Goal: Task Accomplishment & Management: Complete application form

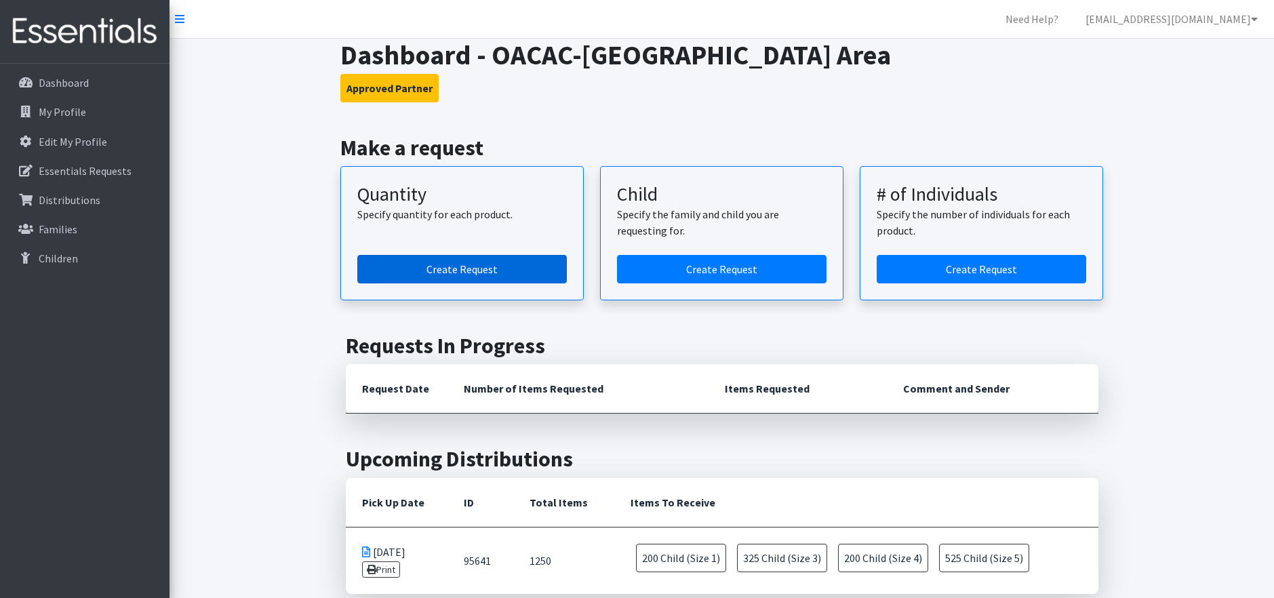
click at [501, 270] on link "Create Request" at bounding box center [461, 269] width 209 height 28
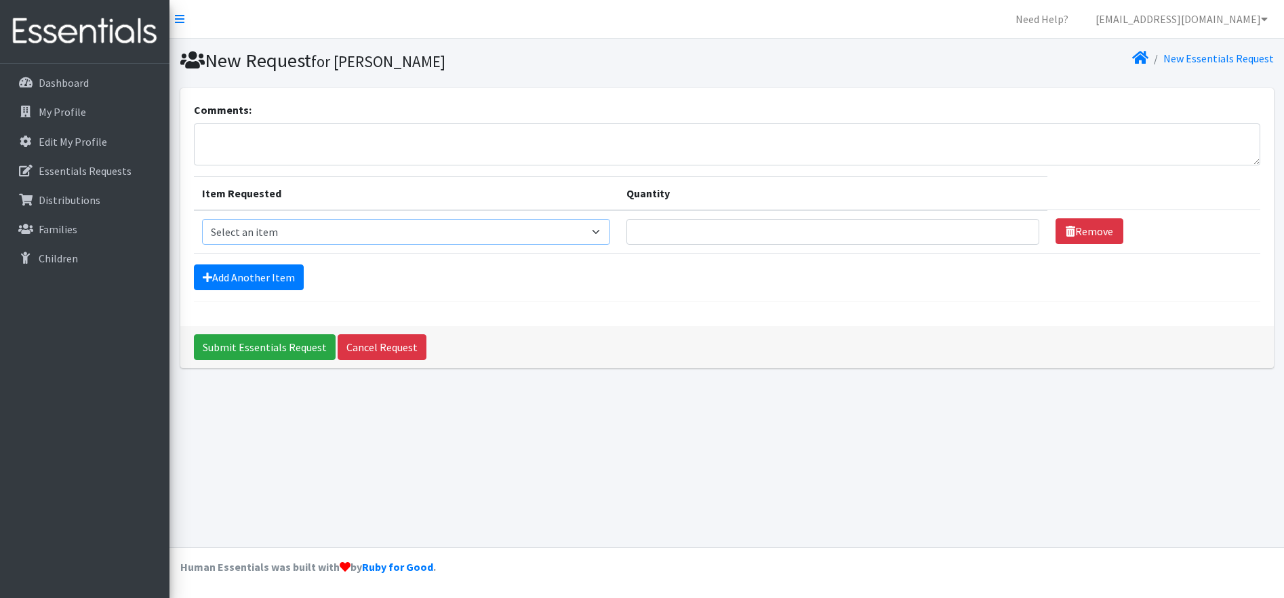
click at [506, 236] on select "Select an item Child (Newborn) Child (Size 1) Child (Size 2) Child (Size 3) Chi…" at bounding box center [406, 232] width 408 height 26
select select "3063"
click at [202, 219] on select "Select an item Child (Newborn) Child (Size 1) Child (Size 2) Child (Size 3) Chi…" at bounding box center [406, 232] width 408 height 26
click at [626, 236] on input "Quantity" at bounding box center [832, 232] width 413 height 26
type input "200"
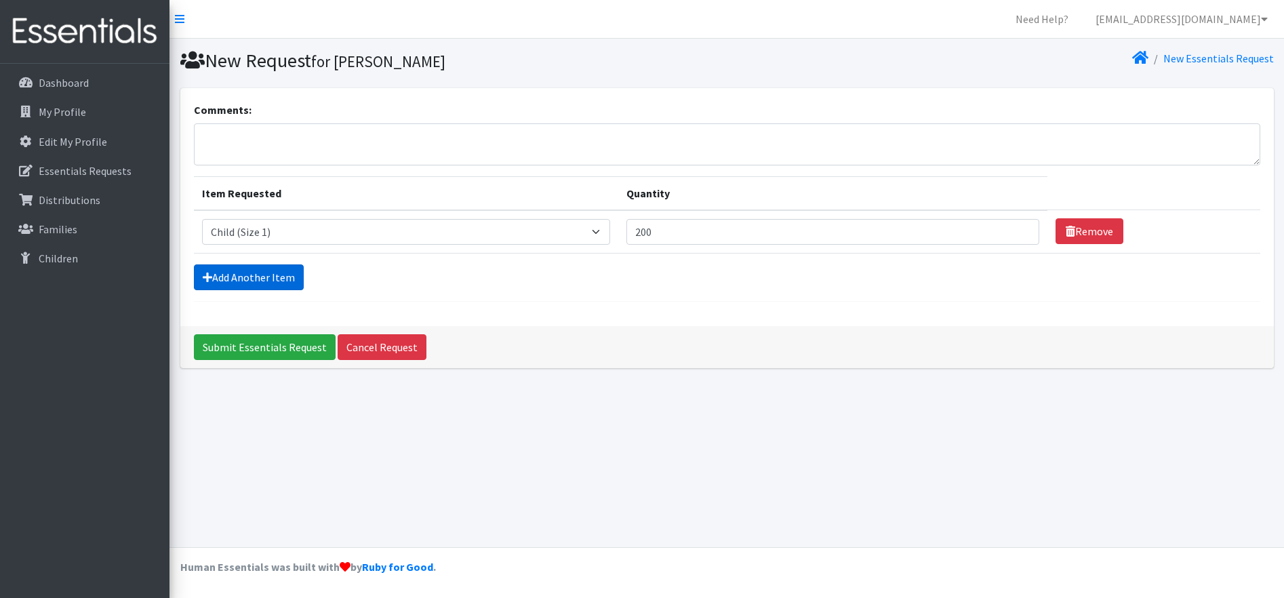
click at [287, 272] on link "Add Another Item" at bounding box center [249, 277] width 110 height 26
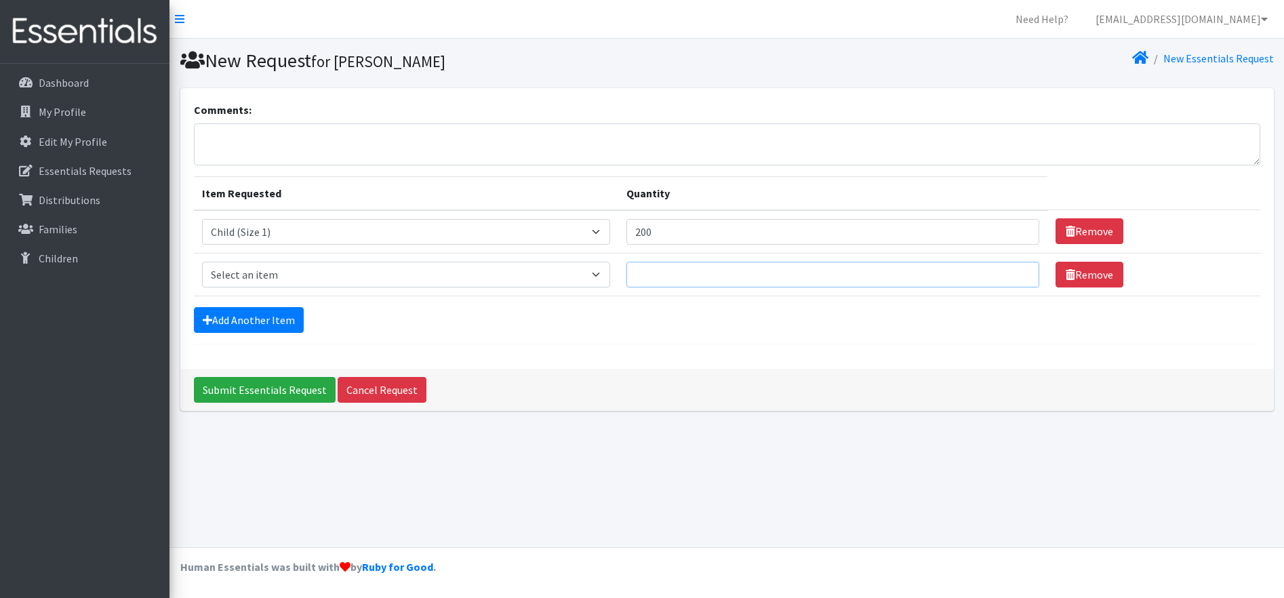
click at [626, 271] on input "Quantity" at bounding box center [832, 275] width 413 height 26
type input "200"
click at [507, 277] on select "Select an item Child (Newborn) Child (Size 1) Child (Size 2) Child (Size 3) Chi…" at bounding box center [406, 275] width 408 height 26
select select "3065"
click at [202, 262] on select "Select an item Child (Newborn) Child (Size 1) Child (Size 2) Child (Size 3) Chi…" at bounding box center [406, 275] width 408 height 26
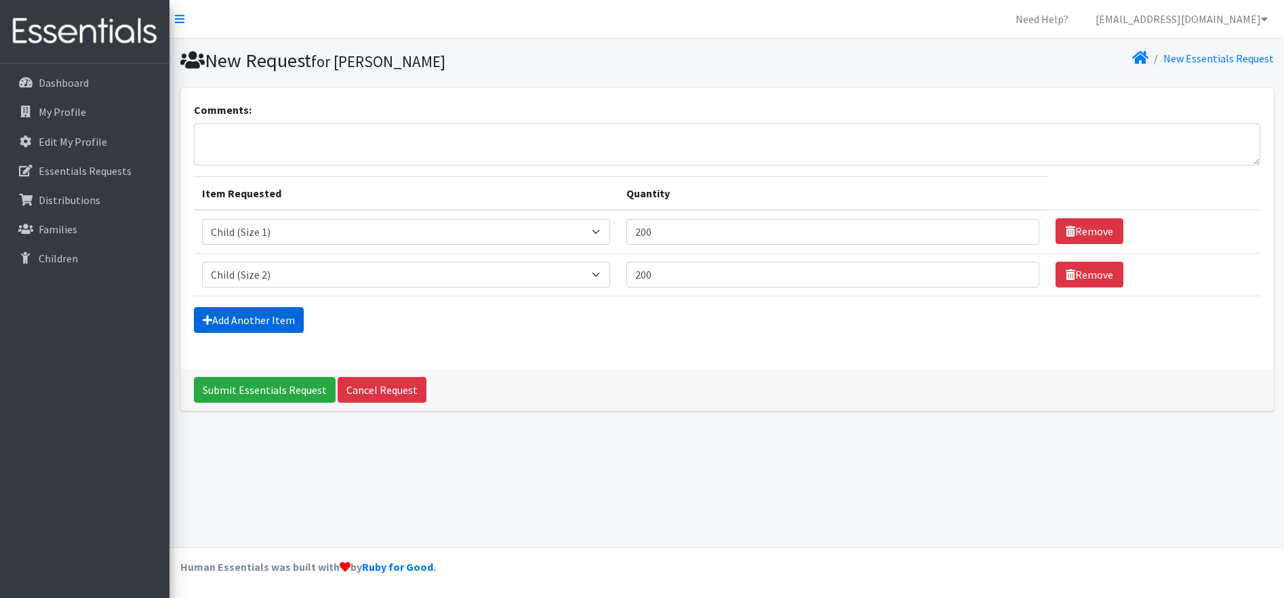
click at [290, 312] on link "Add Another Item" at bounding box center [249, 320] width 110 height 26
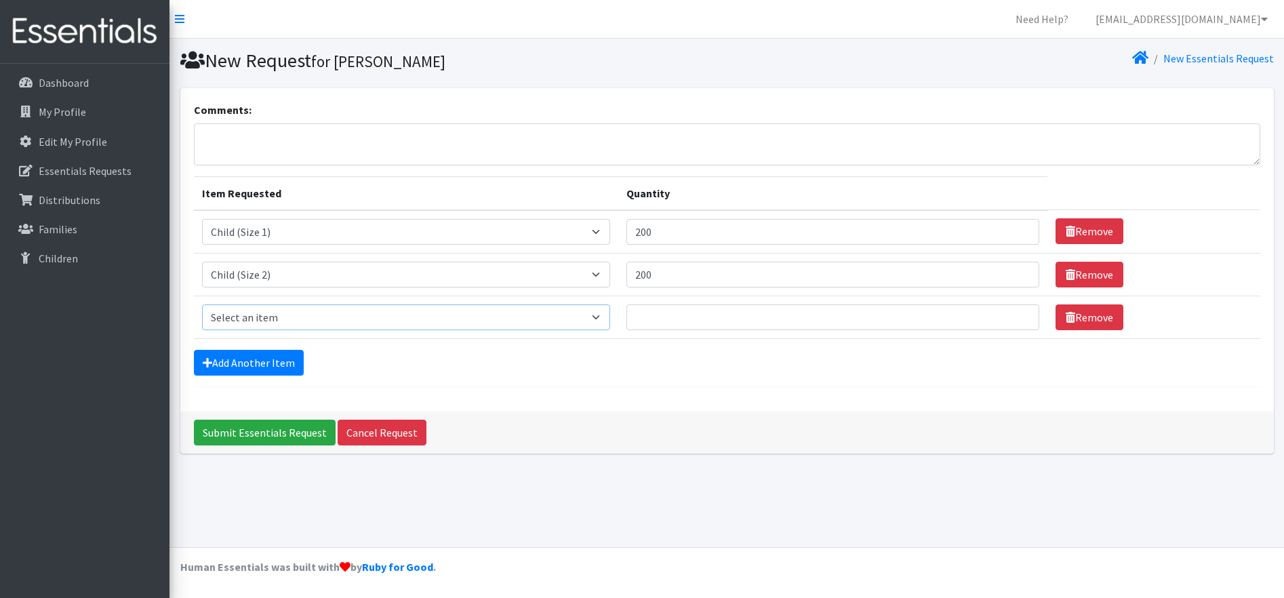
click at [506, 315] on select "Select an item Child (Newborn) Child (Size 1) Child (Size 2) Child (Size 3) Chi…" at bounding box center [406, 317] width 408 height 26
select select "3067"
click at [202, 304] on select "Select an item Child (Newborn) Child (Size 1) Child (Size 2) Child (Size 3) Chi…" at bounding box center [406, 317] width 408 height 26
click at [626, 325] on input "Quantity" at bounding box center [832, 317] width 413 height 26
type input "175"
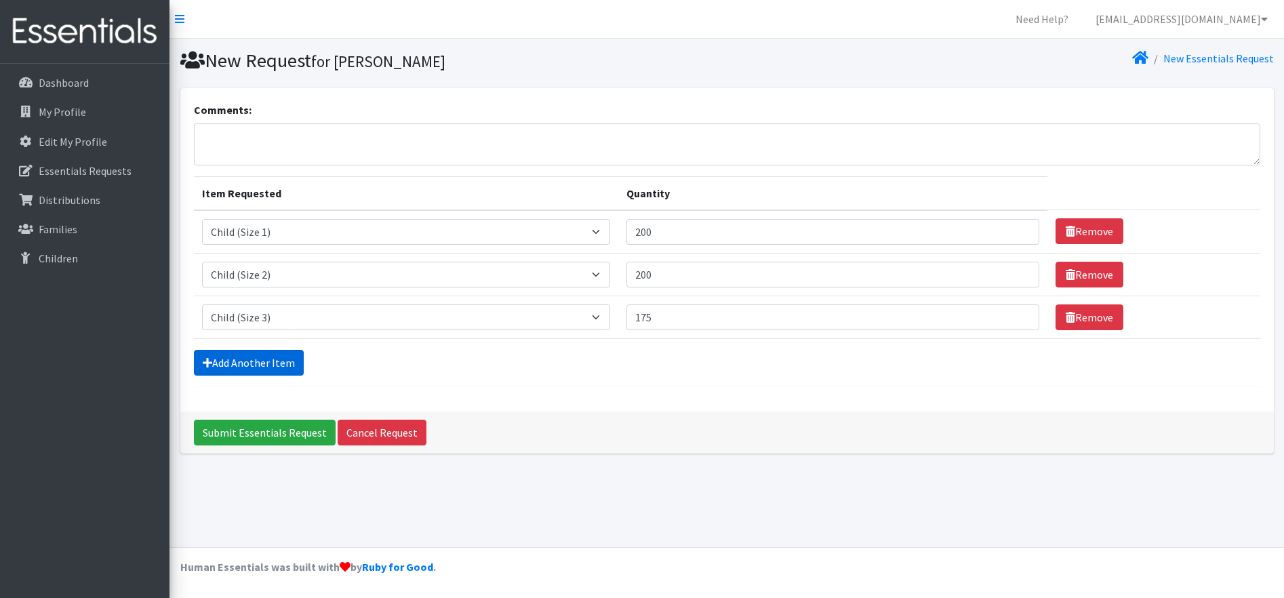
click at [259, 369] on link "Add Another Item" at bounding box center [249, 363] width 110 height 26
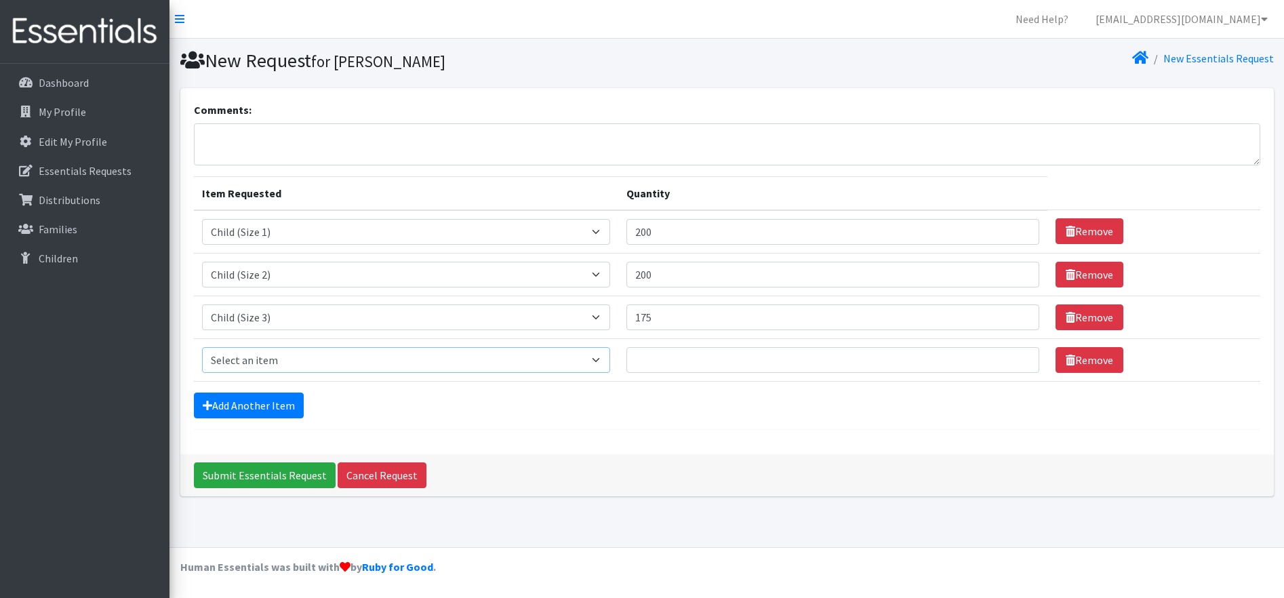
click at [492, 353] on select "Select an item Child (Newborn) Child (Size 1) Child (Size 2) Child (Size 3) Chi…" at bounding box center [406, 360] width 408 height 26
select select "3070"
click at [202, 347] on select "Select an item Child (Newborn) Child (Size 1) Child (Size 2) Child (Size 3) Chi…" at bounding box center [406, 360] width 408 height 26
click at [626, 371] on input "Quantity" at bounding box center [832, 360] width 413 height 26
click at [626, 361] on input "Quantity" at bounding box center [832, 360] width 413 height 26
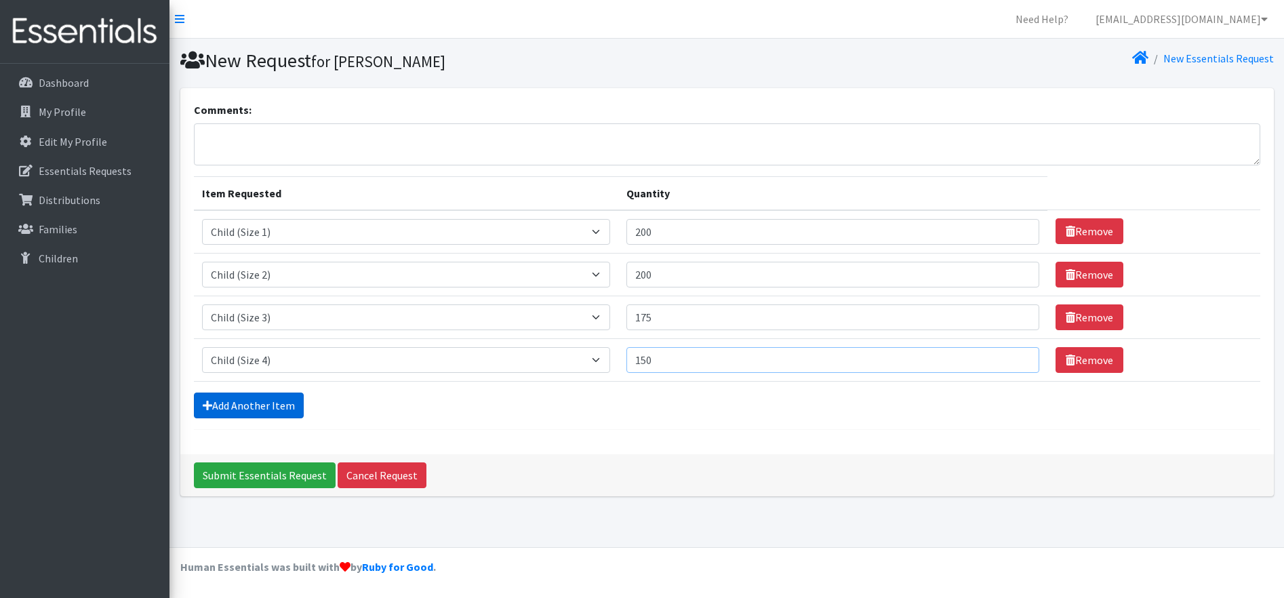
type input "150"
click at [254, 405] on link "Add Another Item" at bounding box center [249, 405] width 110 height 26
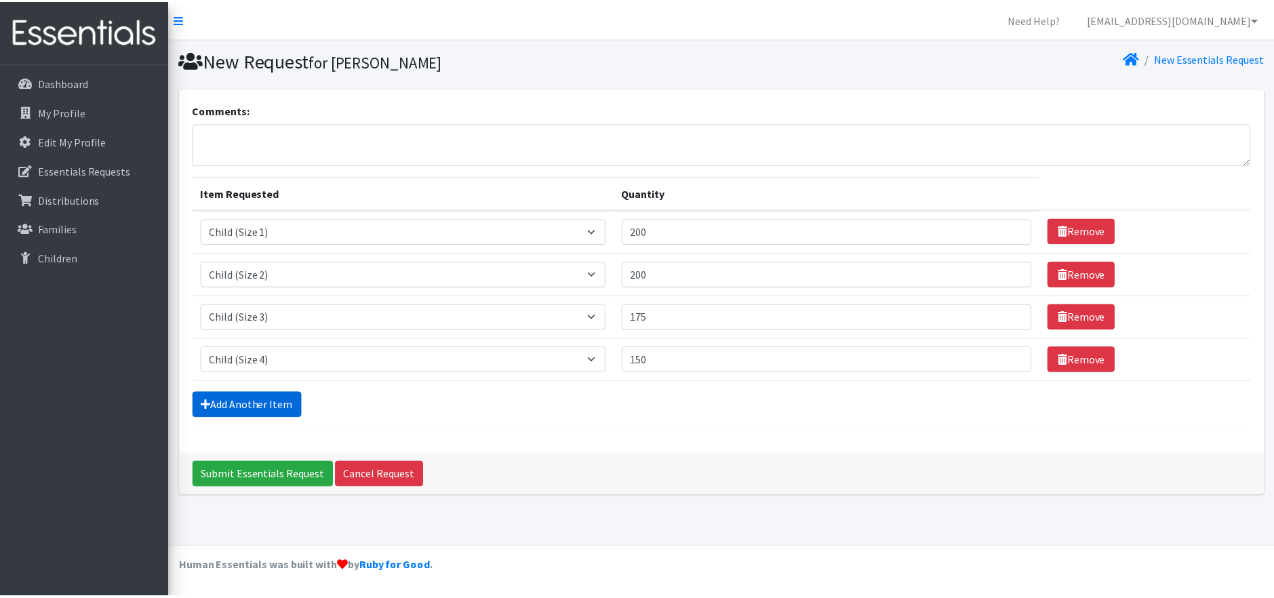
scroll to position [3, 0]
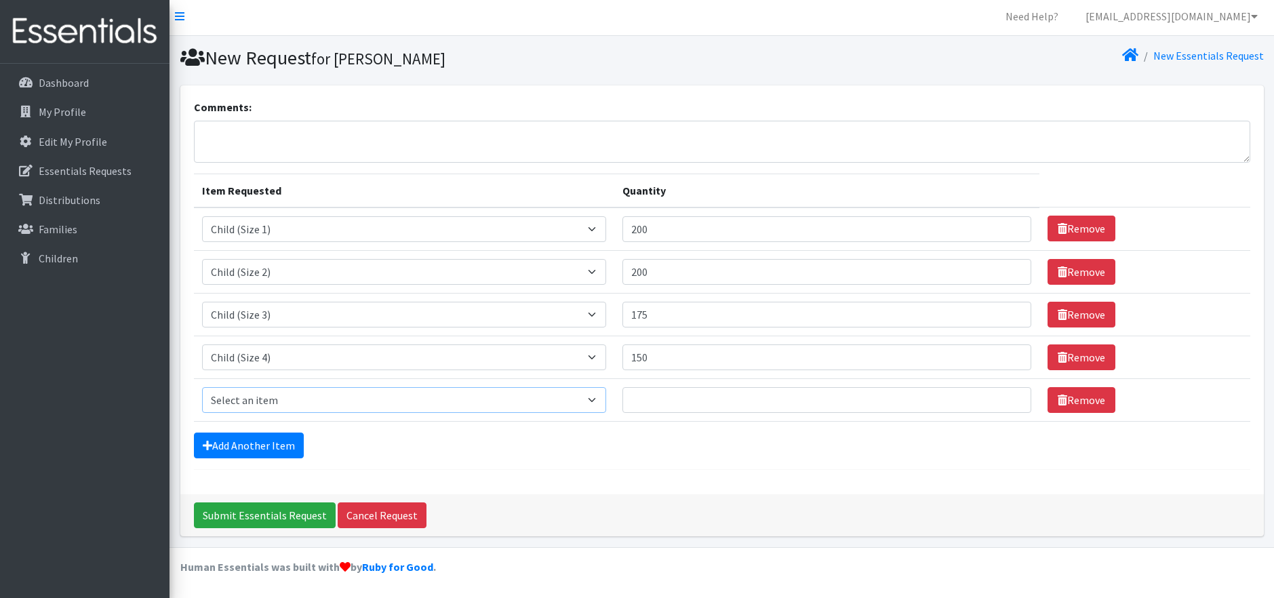
click at [504, 402] on select "Select an item Child (Newborn) Child (Size 1) Child (Size 2) Child (Size 3) Chi…" at bounding box center [404, 400] width 404 height 26
select select "3068"
click at [202, 387] on select "Select an item Child (Newborn) Child (Size 1) Child (Size 2) Child (Size 3) Chi…" at bounding box center [404, 400] width 404 height 26
click at [622, 395] on input "Quantity" at bounding box center [826, 400] width 409 height 26
click at [241, 436] on link "Add Another Item" at bounding box center [249, 445] width 110 height 26
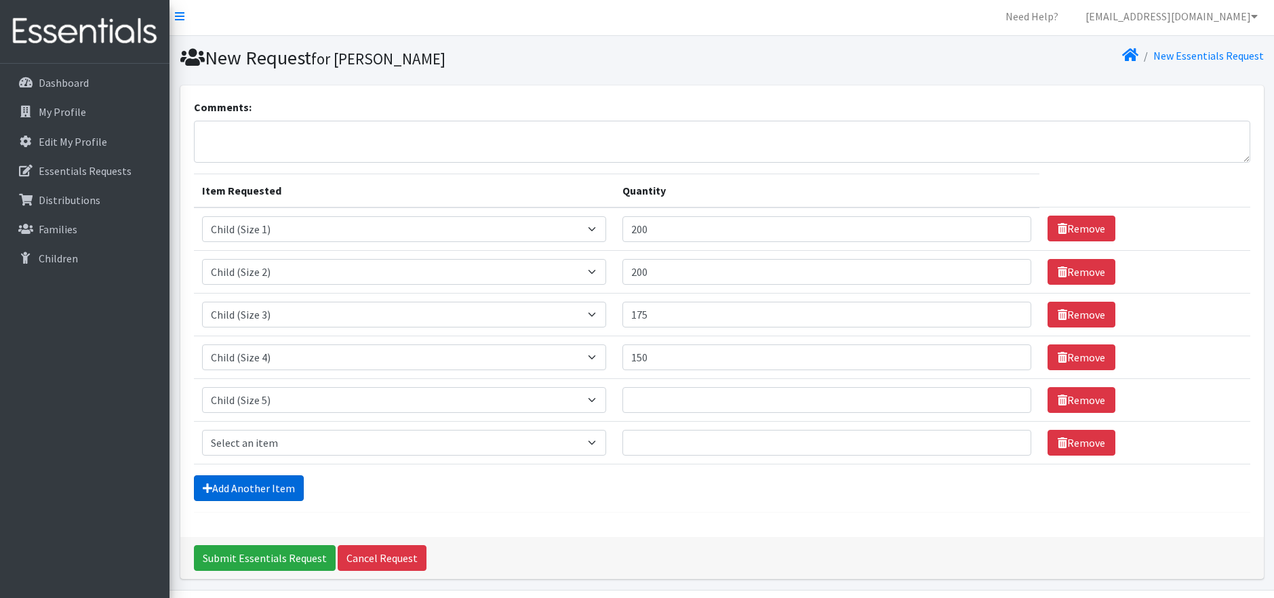
scroll to position [45, 0]
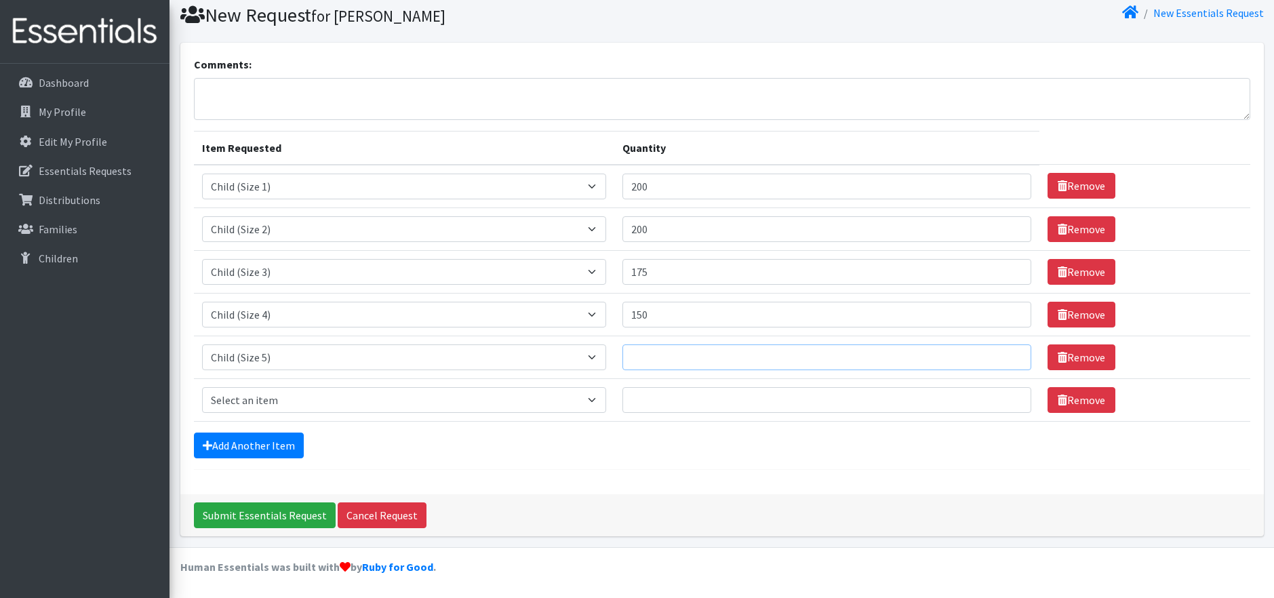
click at [622, 361] on input "Quantity" at bounding box center [826, 357] width 409 height 26
type input "150"
click at [491, 406] on select "Select an item Child (Newborn) Child (Size 1) Child (Size 2) Child (Size 3) Chi…" at bounding box center [404, 400] width 404 height 26
select select "14435"
click at [202, 387] on select "Select an item Child (Newborn) Child (Size 1) Child (Size 2) Child (Size 3) Chi…" at bounding box center [404, 400] width 404 height 26
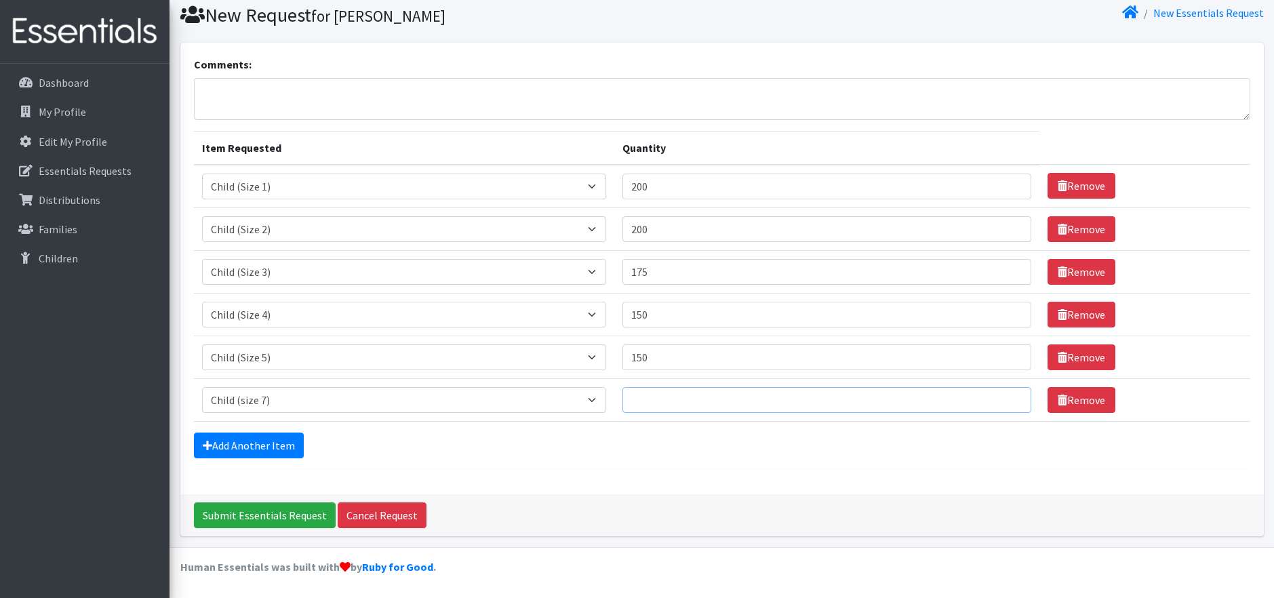
click at [622, 395] on input "Quantity" at bounding box center [826, 400] width 409 height 26
click at [622, 392] on input "Quantity" at bounding box center [826, 400] width 409 height 26
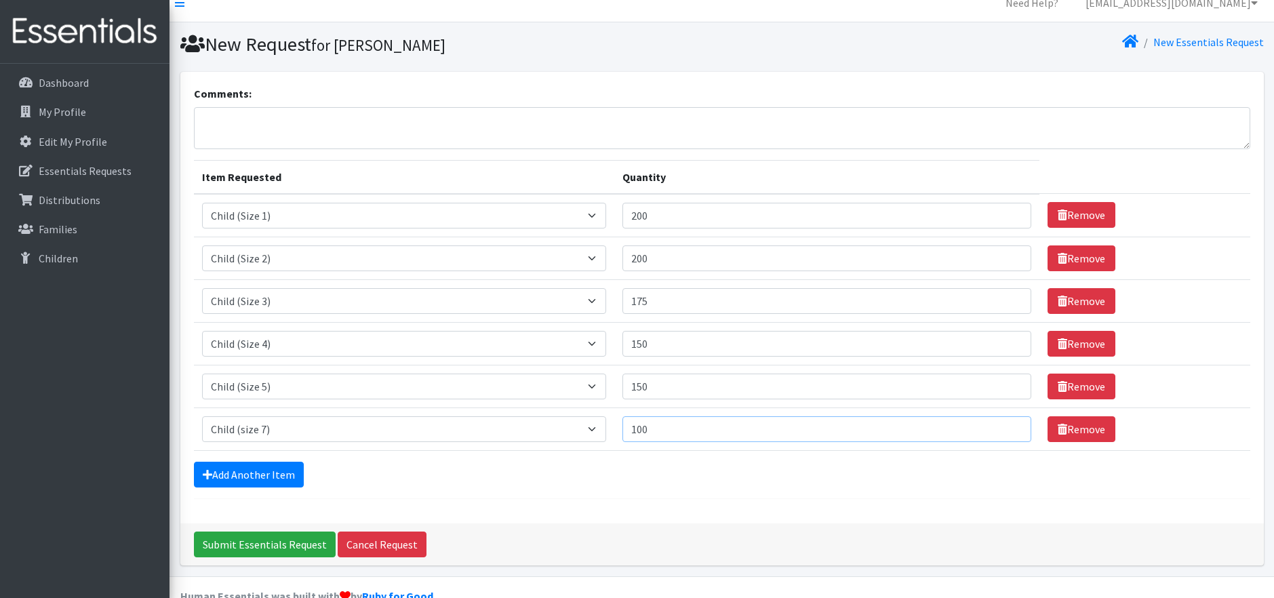
scroll to position [0, 0]
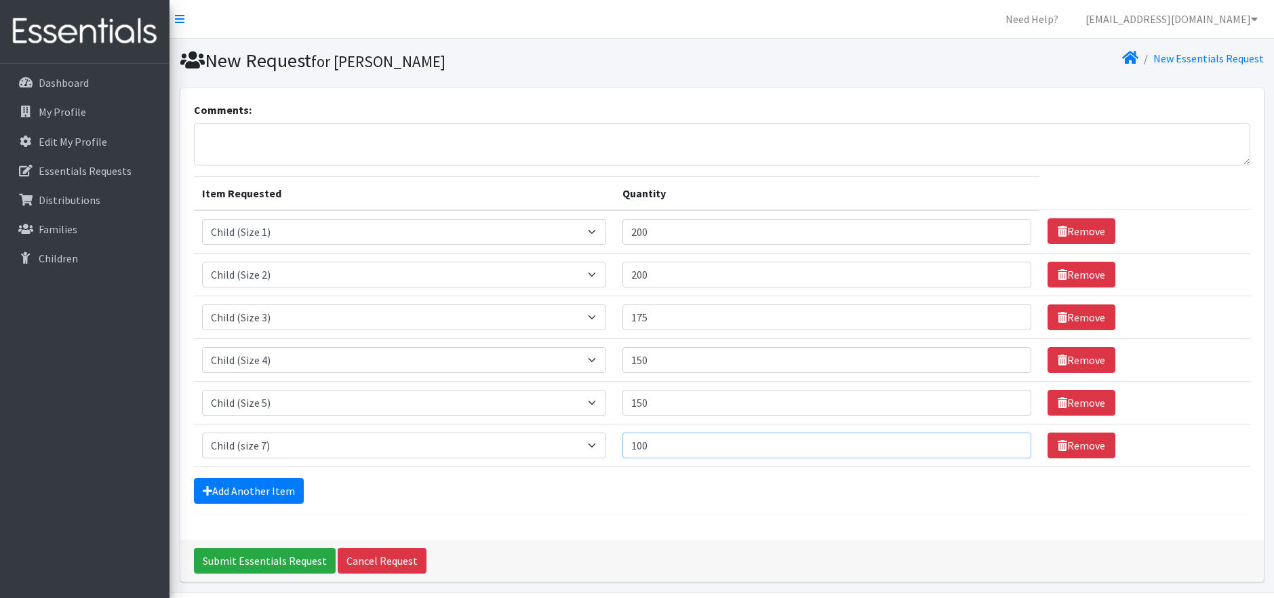
type input "100"
click at [269, 146] on textarea "Comments:" at bounding box center [722, 144] width 1056 height 42
click at [460, 521] on div "Comments: Good morning! This is for our [PERSON_NAME][GEOGRAPHIC_DATA] Item Req…" at bounding box center [721, 313] width 1083 height 451
click at [436, 140] on textarea "Good morning! This is for our [PERSON_NAME][GEOGRAPHIC_DATA]" at bounding box center [722, 144] width 1056 height 42
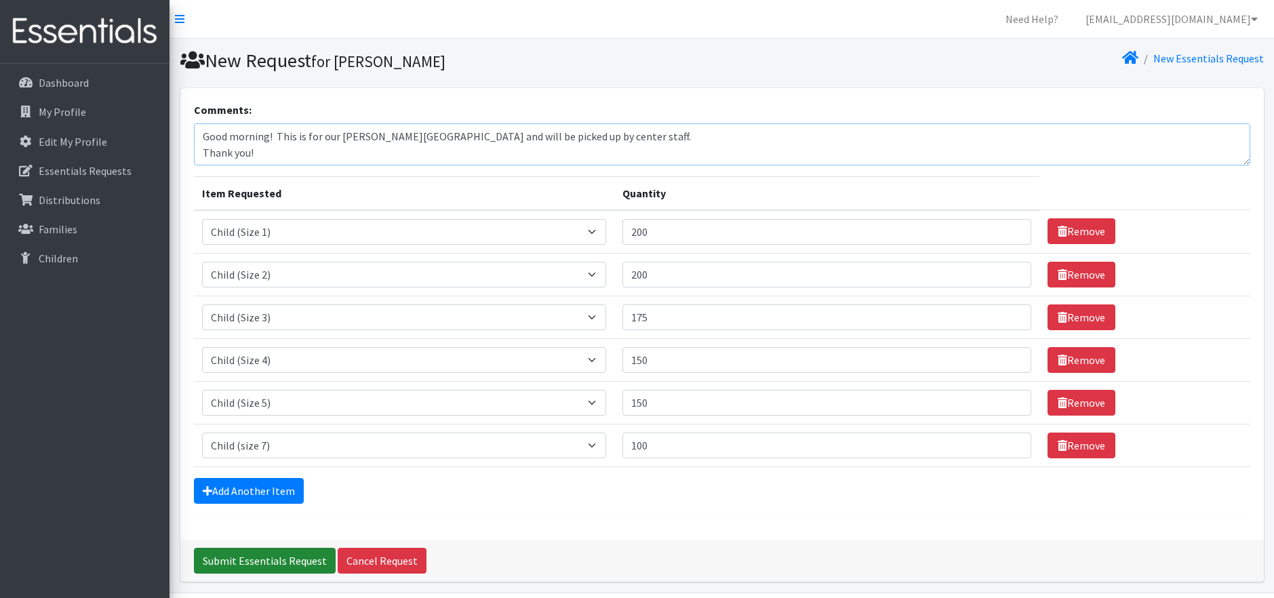
type textarea "Good morning! This is for our [PERSON_NAME][GEOGRAPHIC_DATA] and will be picked…"
click at [282, 565] on input "Submit Essentials Request" at bounding box center [265, 561] width 142 height 26
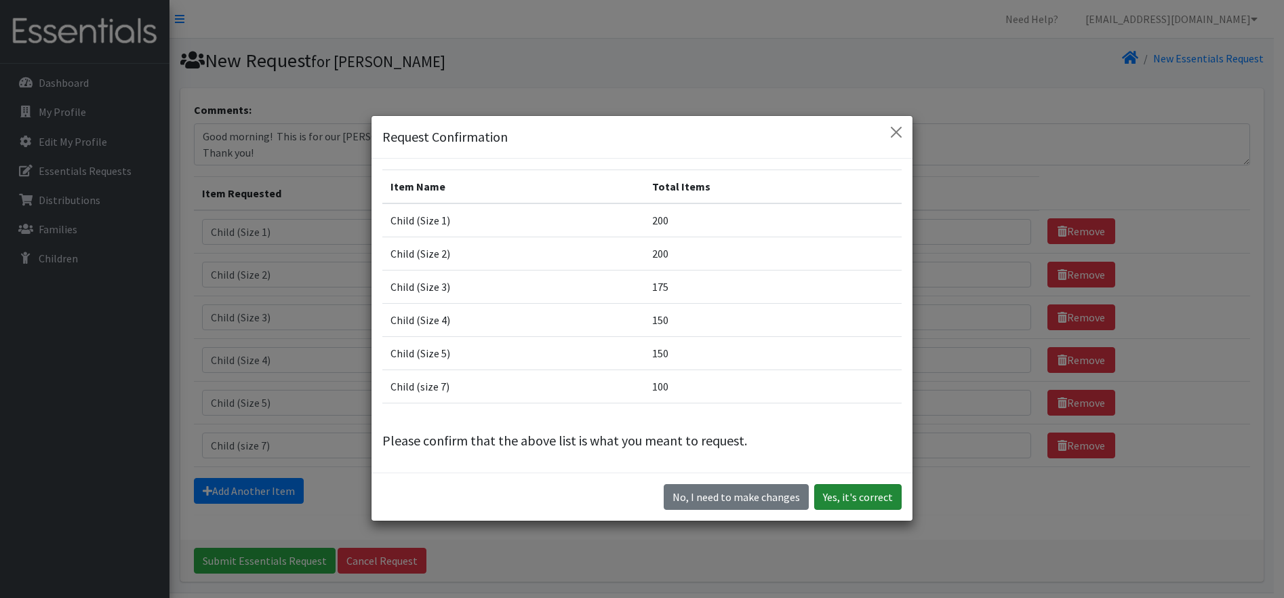
click at [875, 489] on button "Yes, it's correct" at bounding box center [857, 497] width 87 height 26
